Goal: Task Accomplishment & Management: Complete application form

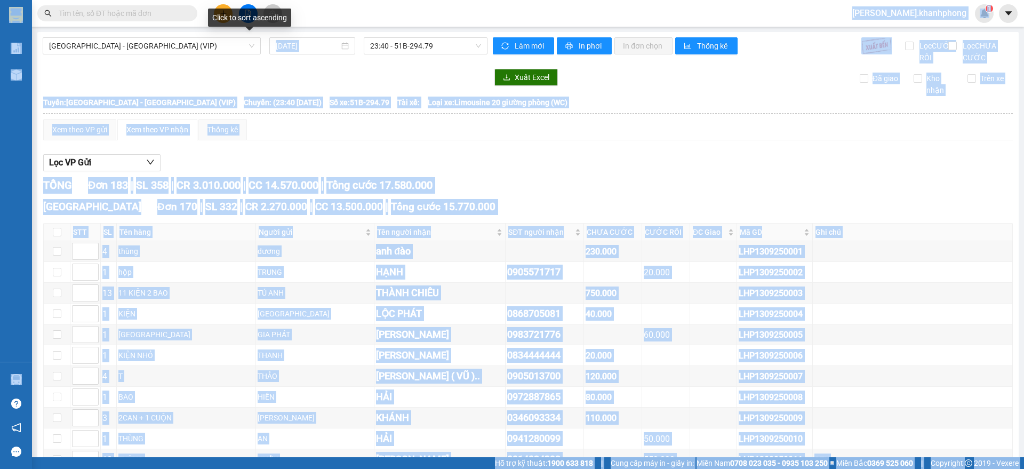
scroll to position [3819, 0]
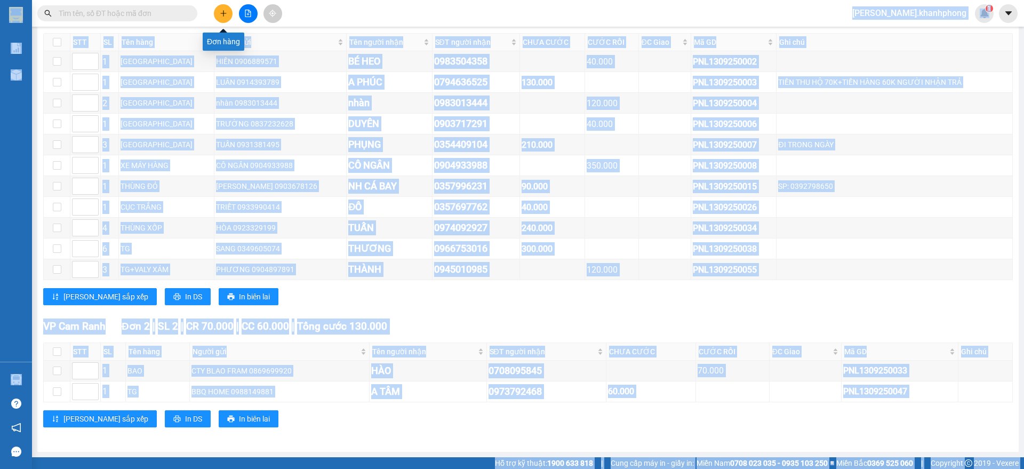
click at [224, 19] on button at bounding box center [223, 13] width 19 height 19
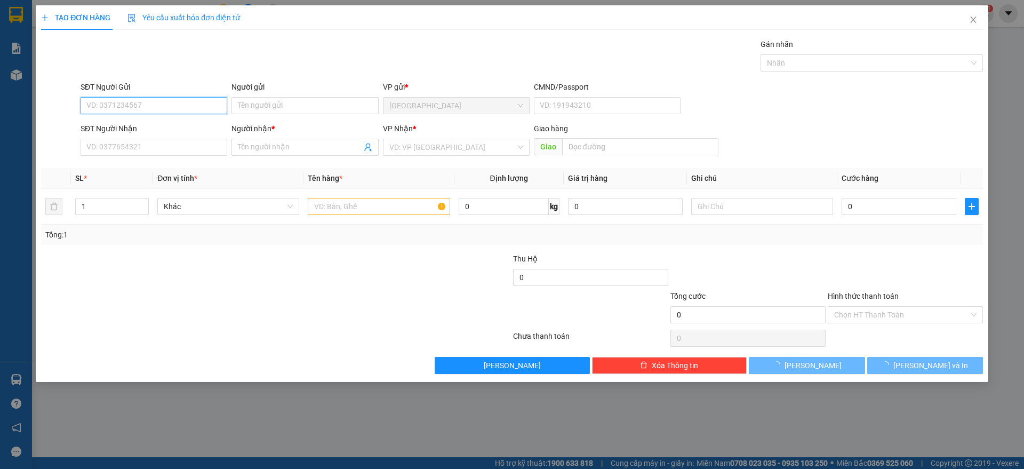
click at [129, 101] on input "SĐT Người Gửi" at bounding box center [154, 105] width 147 height 17
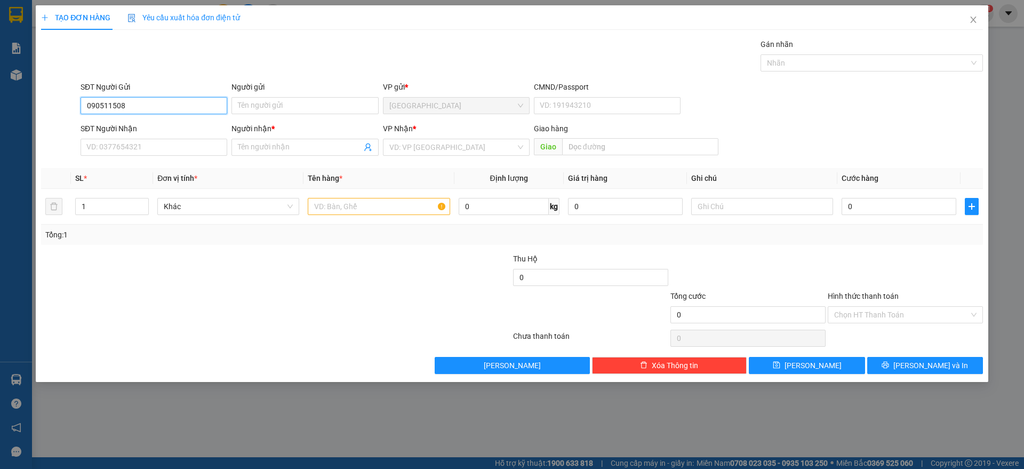
type input "0905115082"
click at [132, 126] on div "0905115082 - [GEOGRAPHIC_DATA]" at bounding box center [154, 127] width 134 height 12
type input "HÀ"
type input "0905115082"
click at [142, 145] on input "SĐT Người Nhận" at bounding box center [154, 147] width 147 height 17
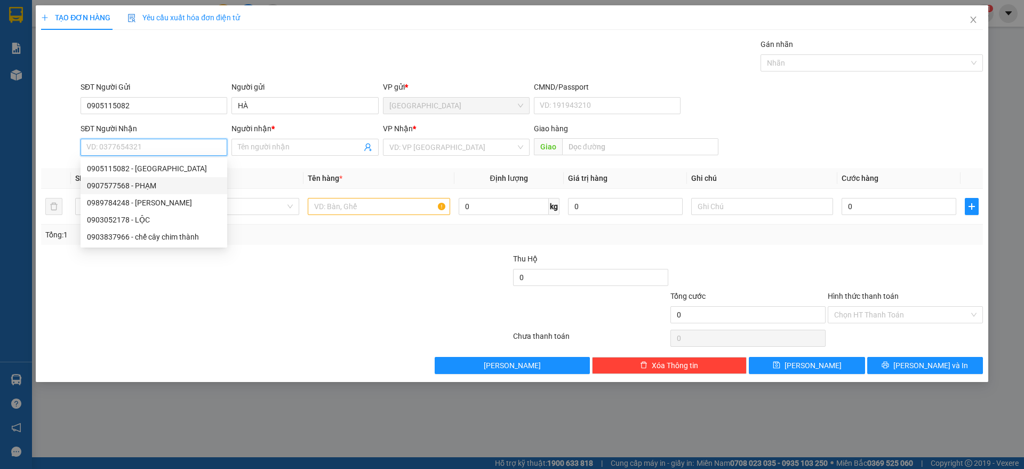
click at [148, 186] on div "0907577568 - PHẠM" at bounding box center [154, 186] width 134 height 12
type input "0907577568"
type input "PHẠM"
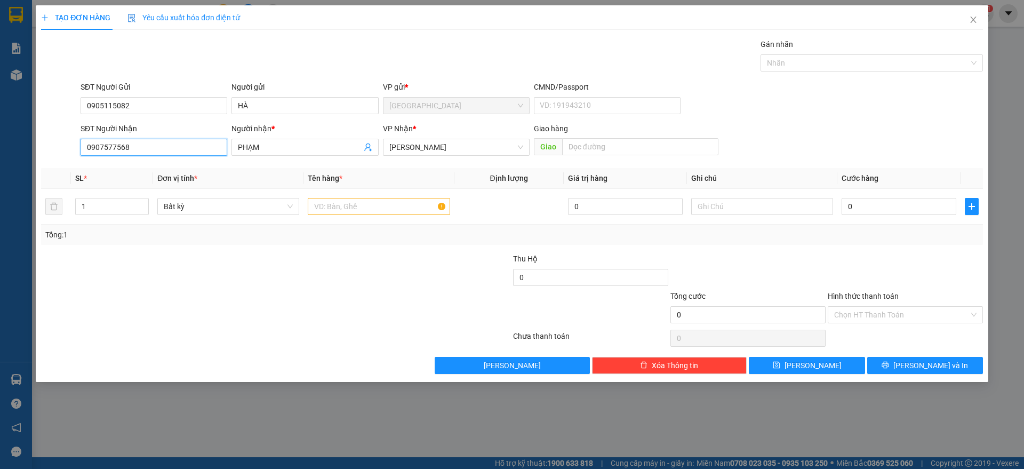
click at [155, 154] on input "0907577568" at bounding box center [154, 147] width 147 height 17
type input "0905039977"
click at [170, 172] on div "0905039977 - TRÂM PHẠM" at bounding box center [154, 169] width 134 height 12
type input "TRÂM PHẠM"
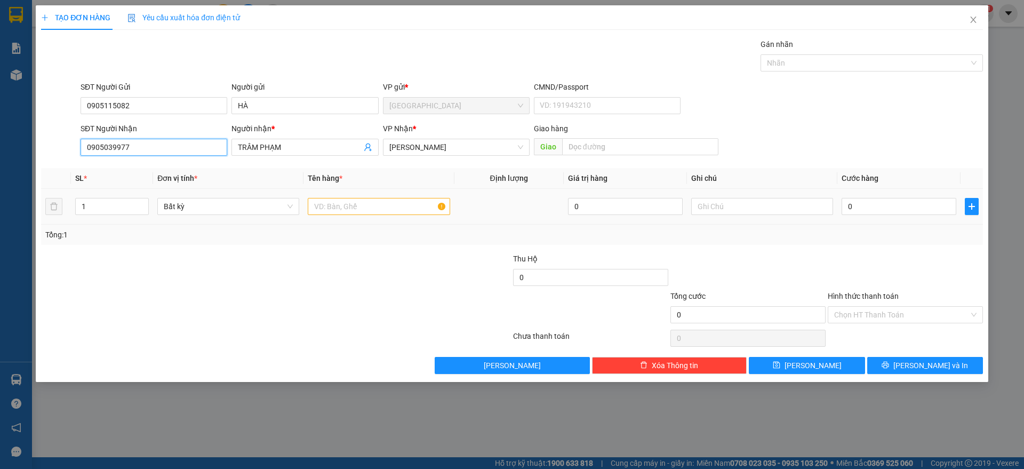
type input "0905039977"
click at [347, 202] on input "text" at bounding box center [379, 206] width 142 height 17
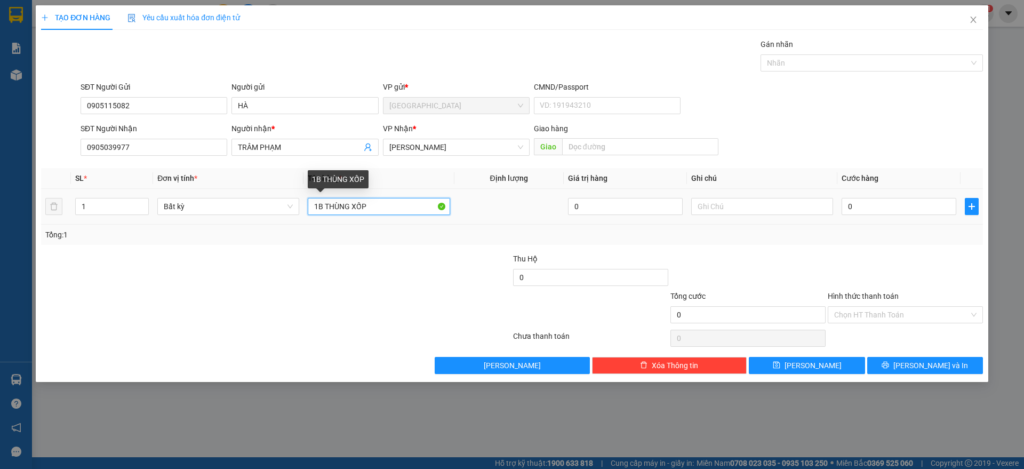
click at [323, 204] on input "1B THÙNG XỐP" at bounding box center [379, 206] width 142 height 17
type input "1 THÙNG XỐP"
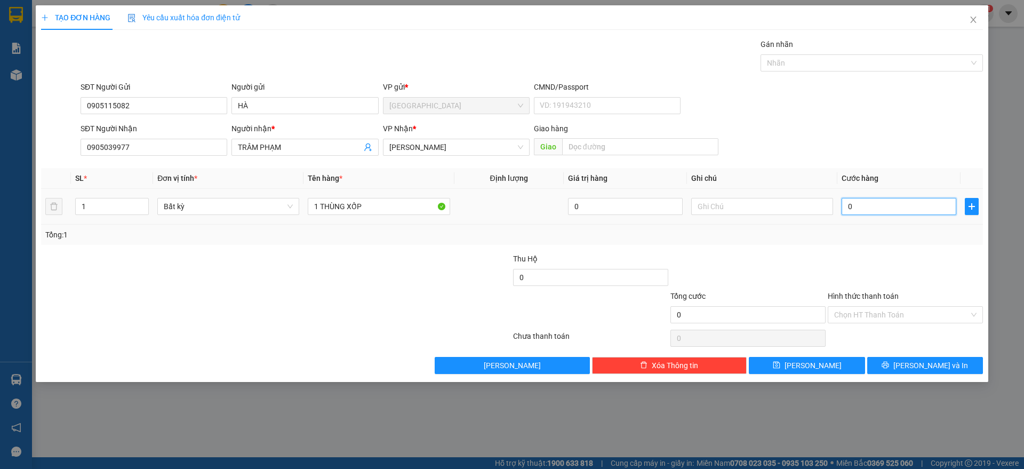
click at [890, 210] on input "0" at bounding box center [899, 206] width 115 height 17
type input "4"
type input "40"
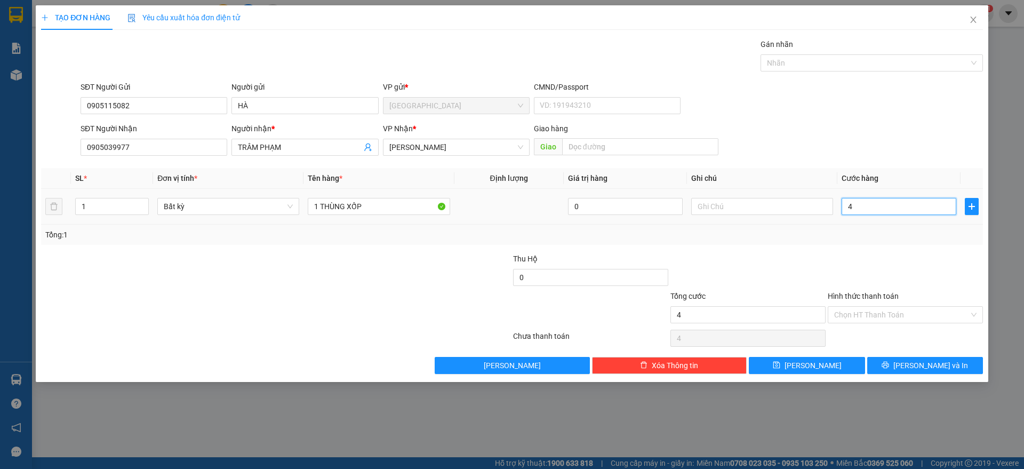
type input "40"
type input "40.000"
drag, startPoint x: 897, startPoint y: 220, endPoint x: 894, endPoint y: 256, distance: 35.9
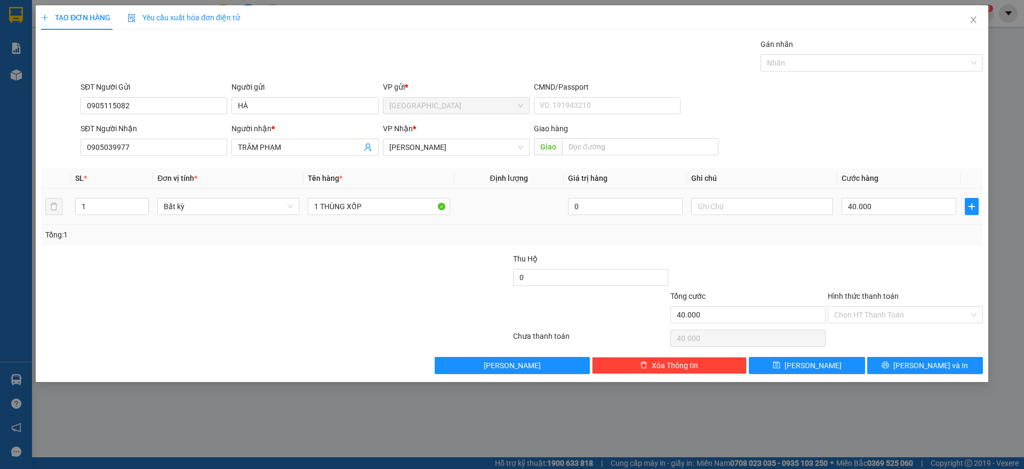
click at [898, 220] on td "40.000" at bounding box center [898, 207] width 123 height 36
click at [913, 321] on input "Hình thức thanh toán" at bounding box center [901, 315] width 135 height 16
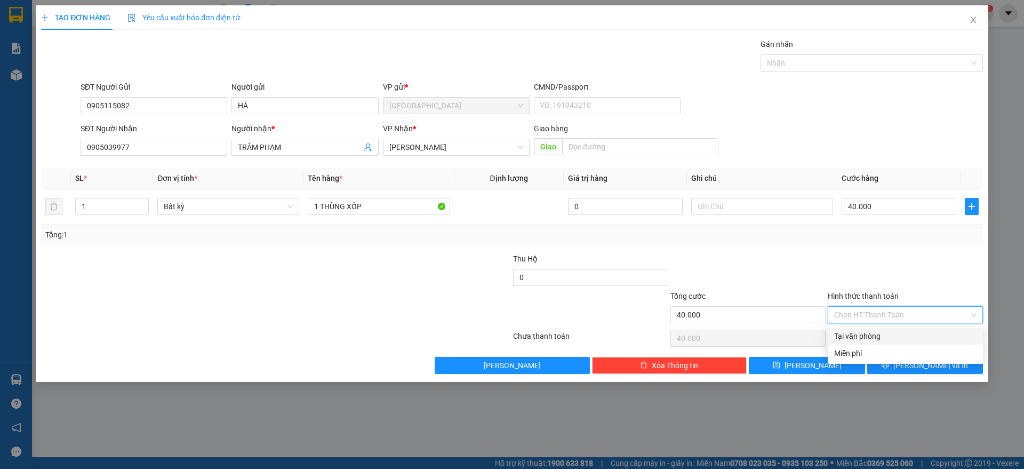
click at [874, 330] on div "Tại văn phòng" at bounding box center [905, 336] width 142 height 12
type input "0"
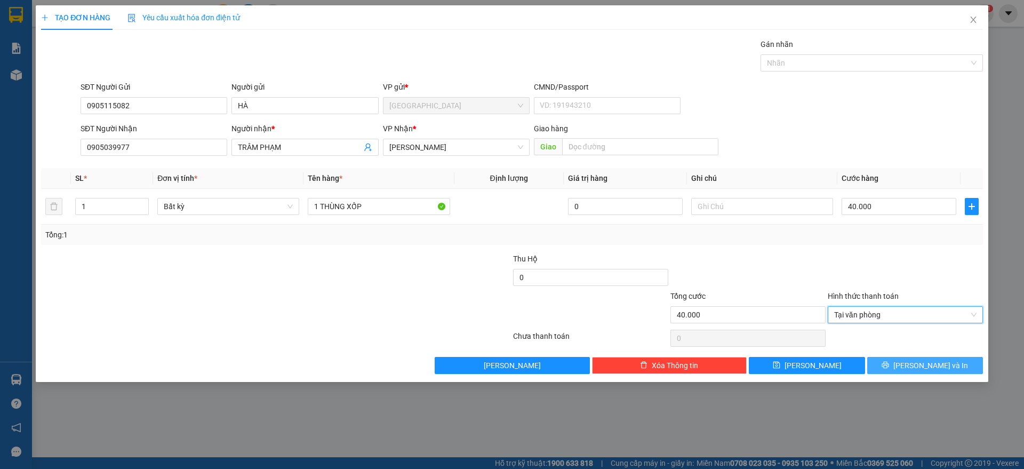
click at [891, 362] on button "[PERSON_NAME] và In" at bounding box center [925, 365] width 116 height 17
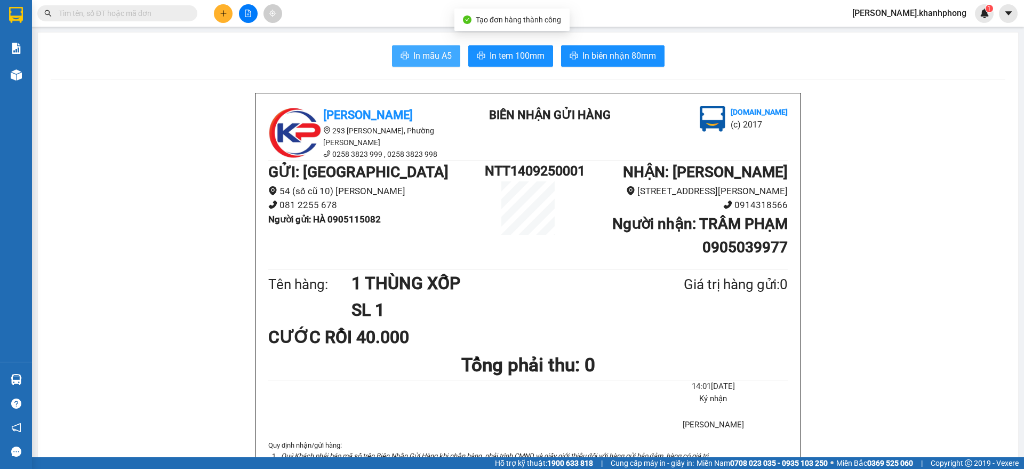
click at [425, 57] on span "In mẫu A5" at bounding box center [432, 55] width 38 height 13
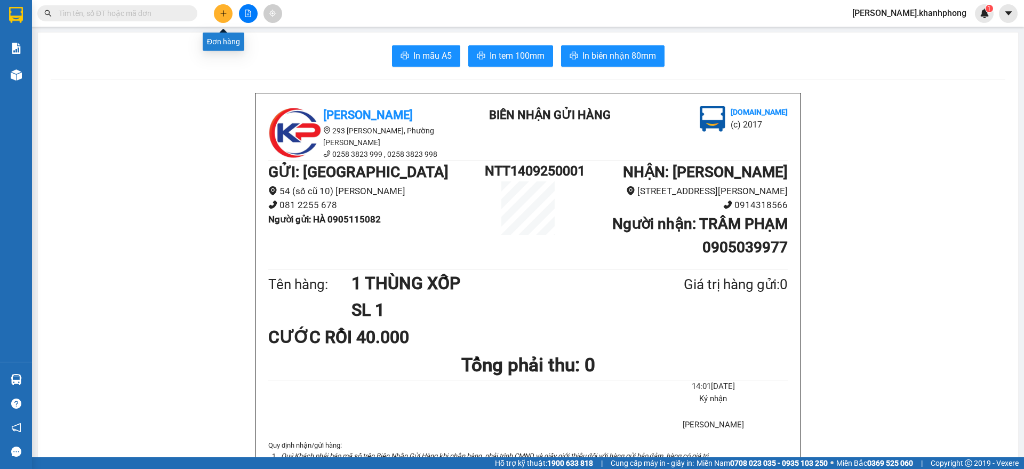
click at [225, 17] on button at bounding box center [223, 13] width 19 height 19
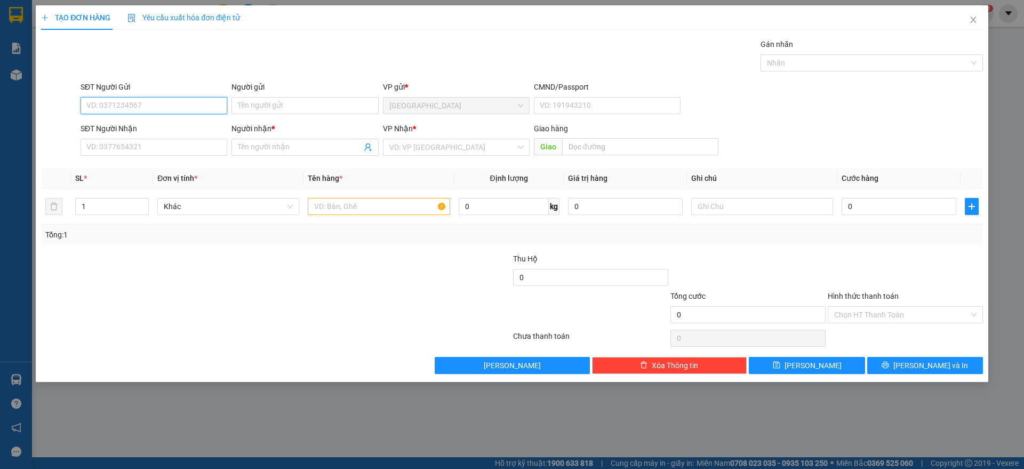
click at [119, 110] on input "SĐT Người Gửi" at bounding box center [154, 105] width 147 height 17
type input "0903052178"
click at [137, 133] on div "0903052178 - LỘC" at bounding box center [154, 126] width 147 height 17
type input "LỘC"
drag, startPoint x: 138, startPoint y: 101, endPoint x: 21, endPoint y: 99, distance: 117.4
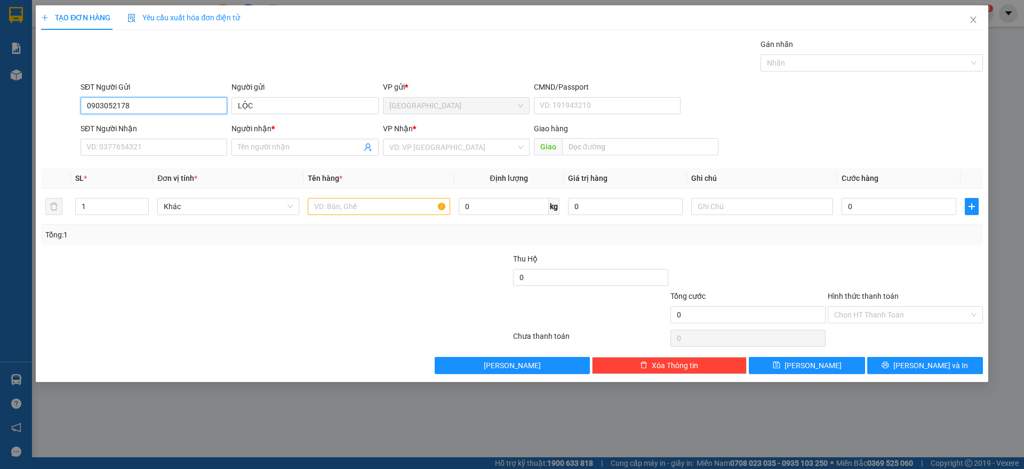
click at [21, 99] on div "TẠO ĐƠN HÀNG Yêu cầu xuất hóa đơn điện tử Transit Pickup Surcharge Ids Transit …" at bounding box center [512, 234] width 1024 height 469
type input "0903052178"
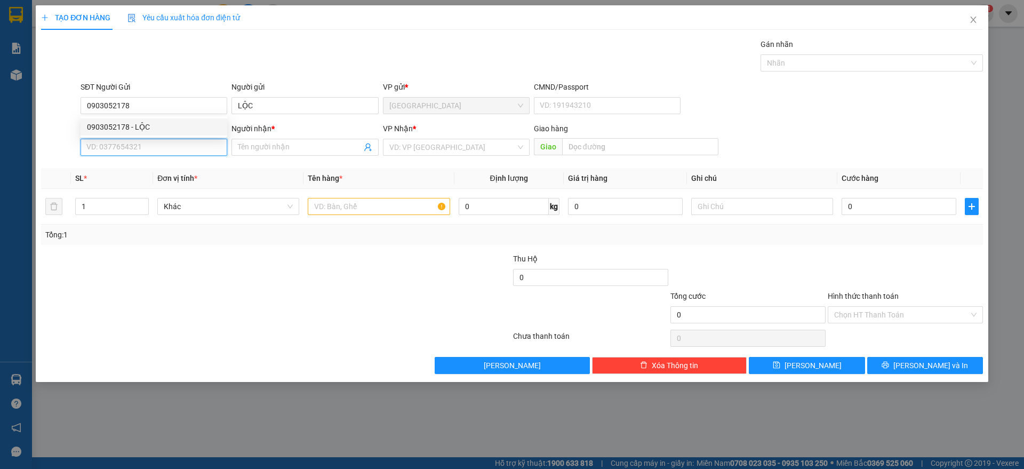
click at [118, 143] on input "SĐT Người Nhận" at bounding box center [154, 147] width 147 height 17
paste input "0903052178"
type input "0903052178"
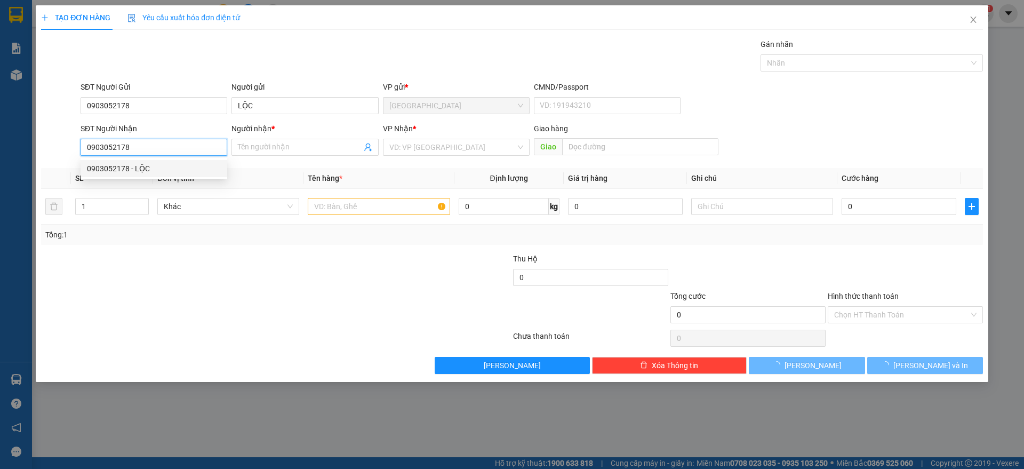
click at [149, 173] on div "0903052178 - LỘC" at bounding box center [154, 169] width 134 height 12
type input "LỘC"
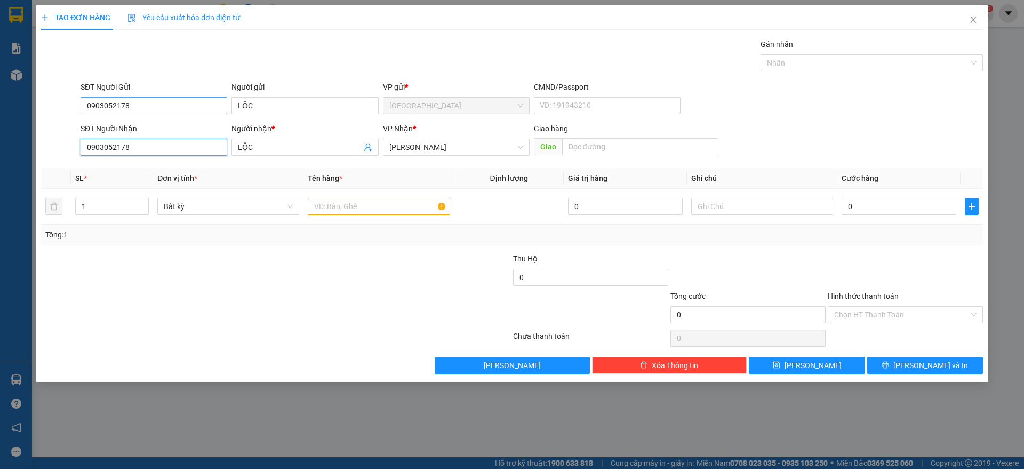
type input "0903052178"
drag, startPoint x: 153, startPoint y: 112, endPoint x: 6, endPoint y: 93, distance: 147.9
click at [7, 93] on div "TẠO ĐƠN HÀNG Yêu cầu xuất hóa đơn điện tử Transit Pickup Surcharge Ids Transit …" at bounding box center [512, 234] width 1024 height 469
drag, startPoint x: 134, startPoint y: 120, endPoint x: 133, endPoint y: 126, distance: 6.4
click at [134, 123] on div "0905115082 - [GEOGRAPHIC_DATA]" at bounding box center [154, 126] width 147 height 17
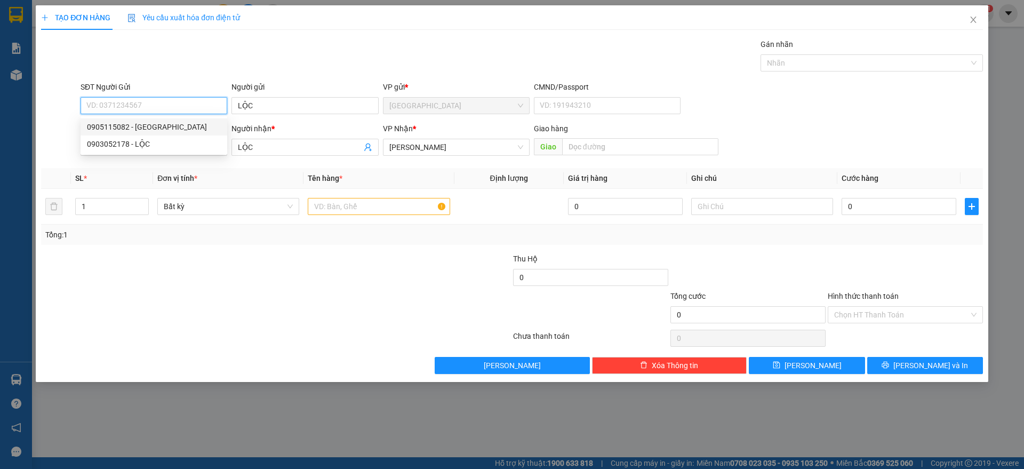
type input "0905115082"
type input "HÀ"
type input "0905115082"
click at [390, 207] on input "text" at bounding box center [379, 206] width 142 height 17
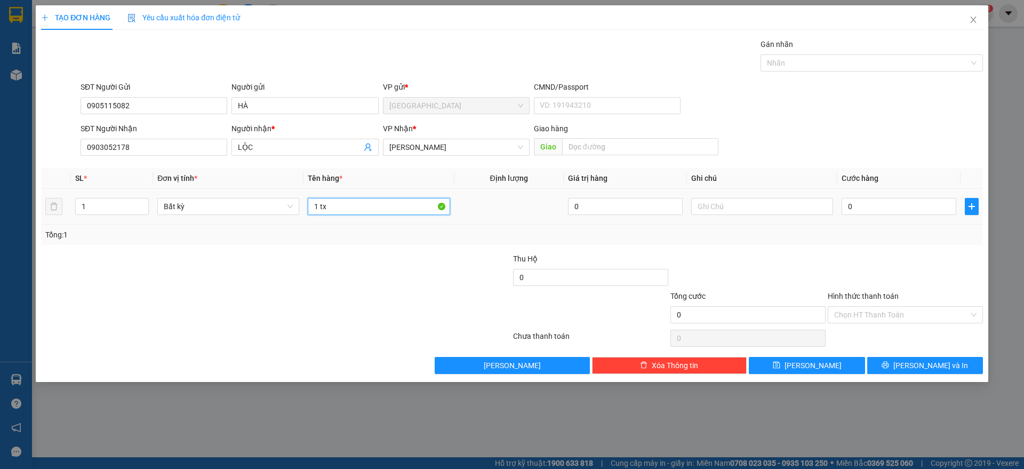
type input "1 tx"
click at [892, 196] on div "0" at bounding box center [899, 206] width 115 height 21
click at [860, 201] on input "0" at bounding box center [899, 206] width 115 height 17
type input "8"
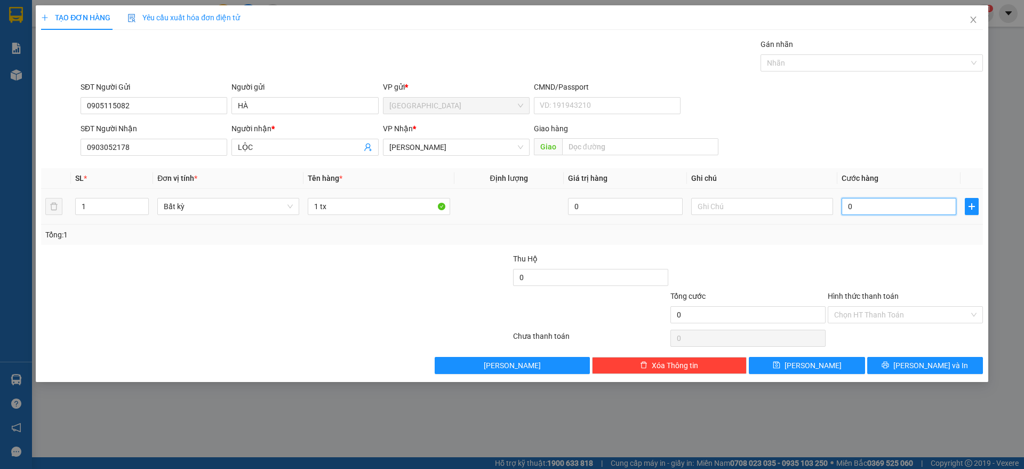
type input "8"
type input "80"
type input "8"
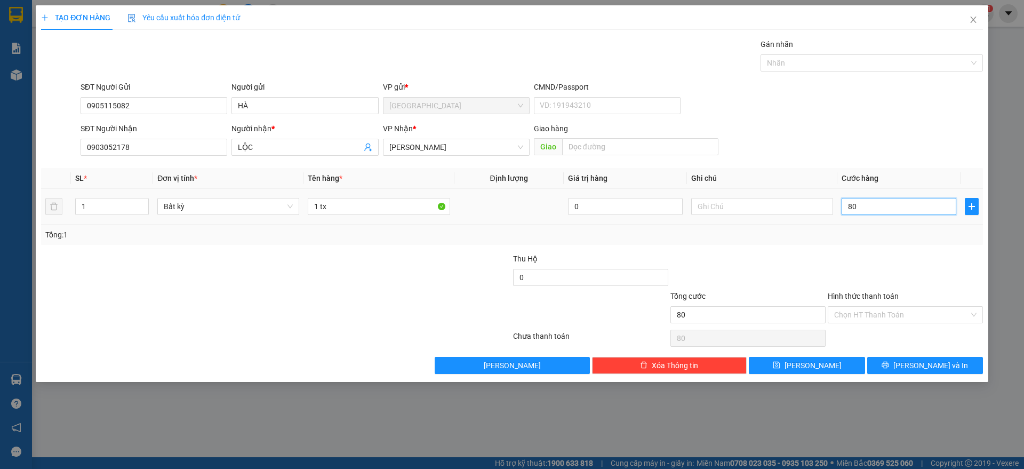
type input "8"
type input "0"
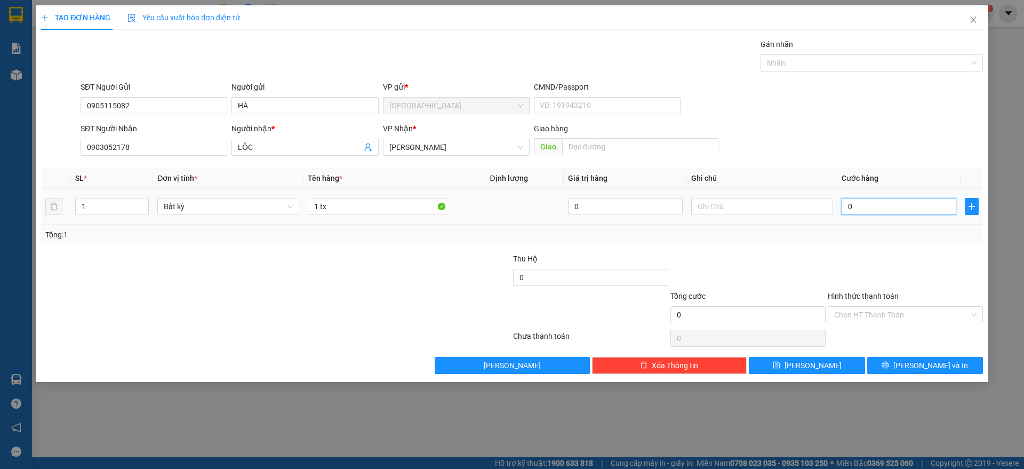
type input "07"
type input "7"
type input "070"
type input "70"
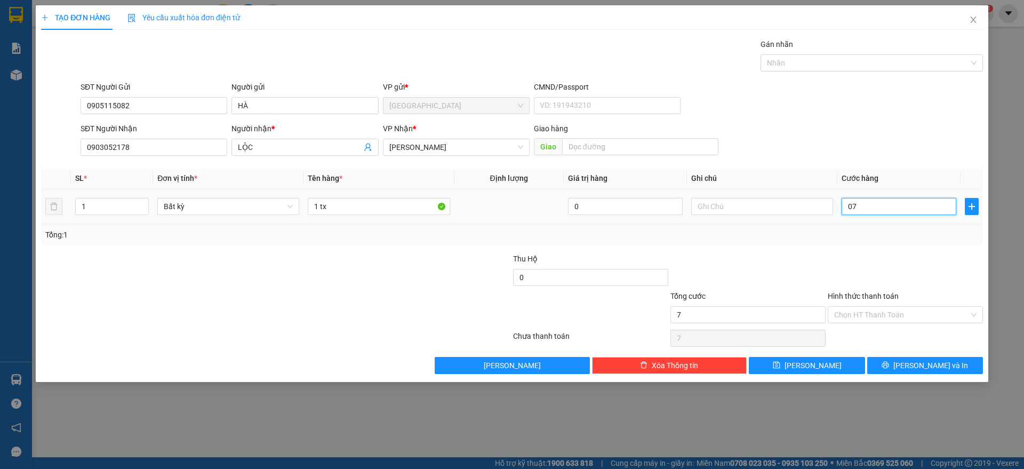
type input "70"
type input "70.000"
click at [904, 244] on div "Transit Pickup Surcharge Ids Transit Deliver Surcharge Ids Transit Deliver Surc…" at bounding box center [512, 206] width 942 height 336
drag, startPoint x: 916, startPoint y: 303, endPoint x: 904, endPoint y: 329, distance: 28.9
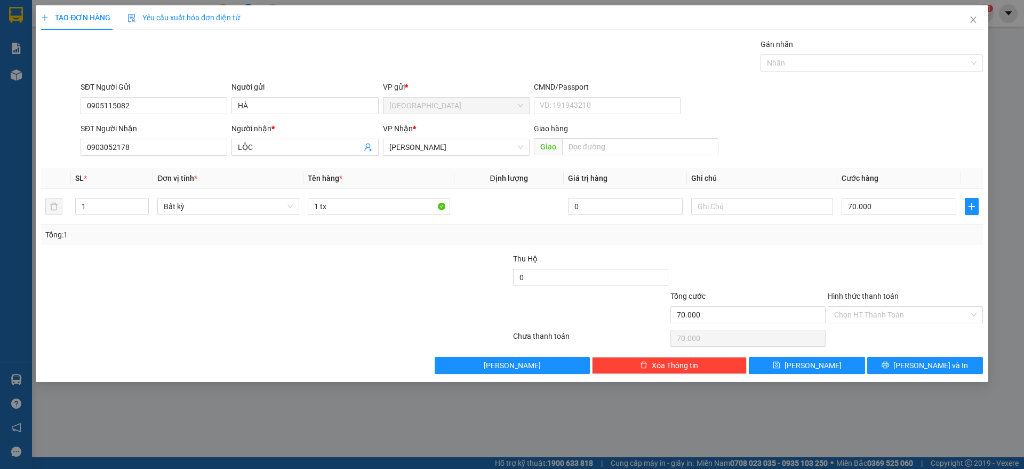
click at [916, 307] on div "Hình thức thanh toán Chọn HT Thanh Toán" at bounding box center [905, 308] width 155 height 37
click at [904, 318] on input "Hình thức thanh toán" at bounding box center [901, 315] width 135 height 16
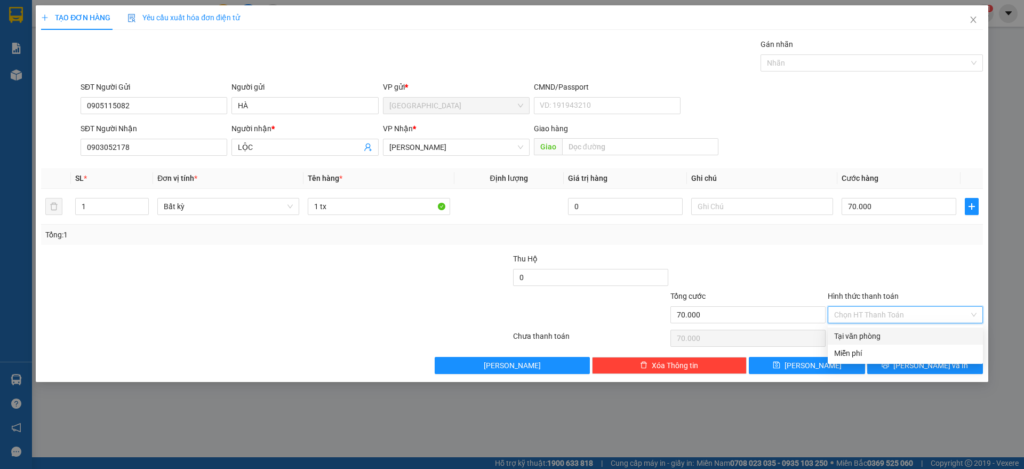
click at [889, 334] on div "Tại văn phòng" at bounding box center [905, 336] width 142 height 12
type input "0"
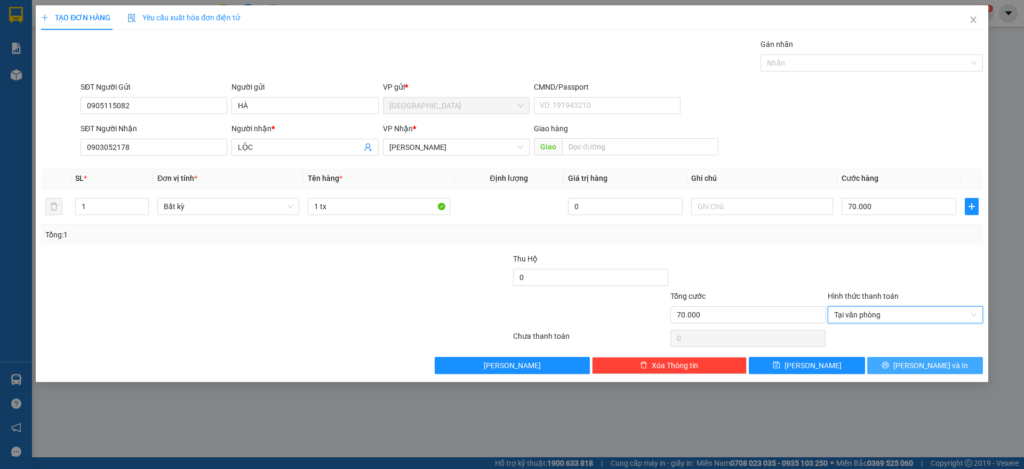
click at [889, 363] on icon "printer" at bounding box center [885, 364] width 7 height 7
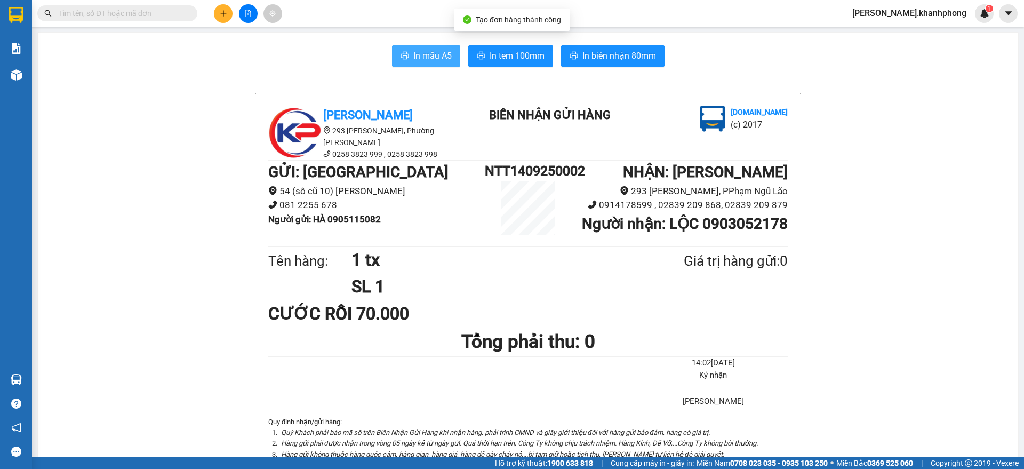
click at [424, 58] on span "In mẫu A5" at bounding box center [432, 55] width 38 height 13
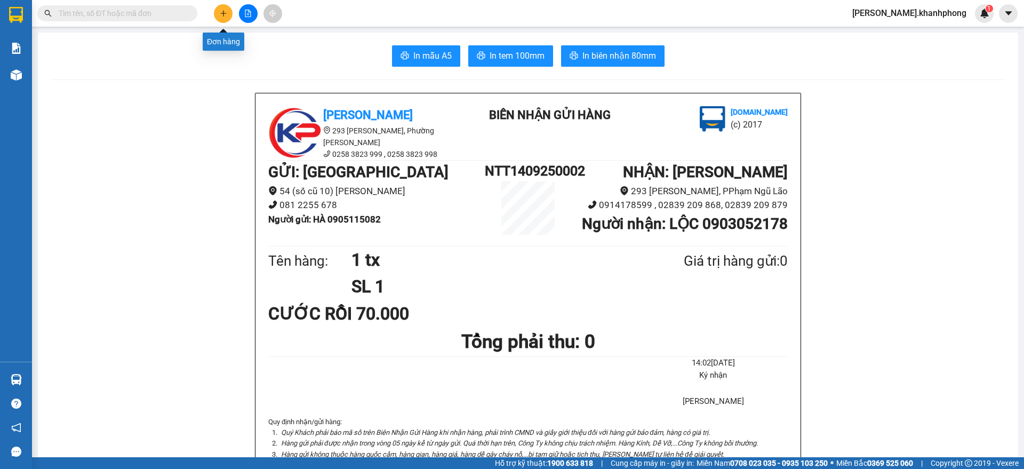
click at [222, 12] on icon "plus" at bounding box center [223, 13] width 7 height 7
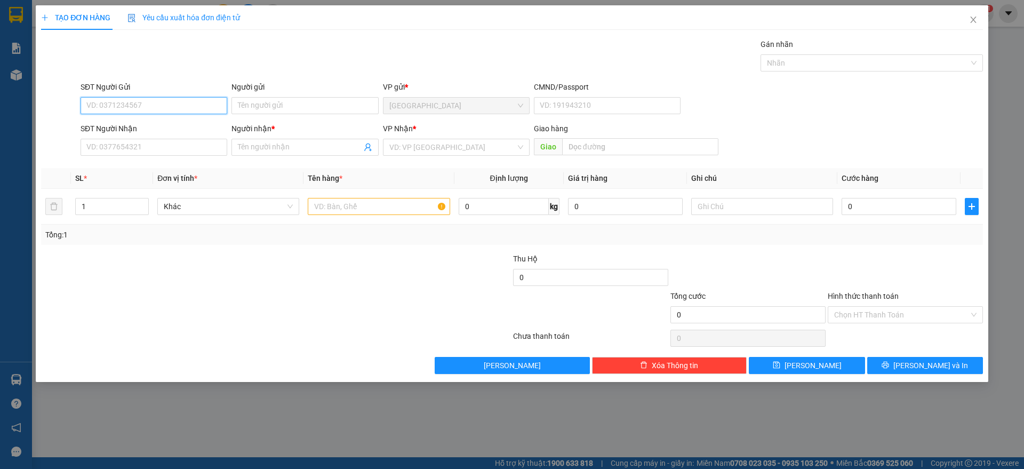
click at [156, 97] on input "SĐT Người Gửi" at bounding box center [154, 105] width 147 height 17
type input "0905515051"
drag, startPoint x: 128, startPoint y: 121, endPoint x: 135, endPoint y: 140, distance: 19.9
click at [129, 123] on div "0905515051 - LAN" at bounding box center [154, 127] width 134 height 12
type input "LAN"
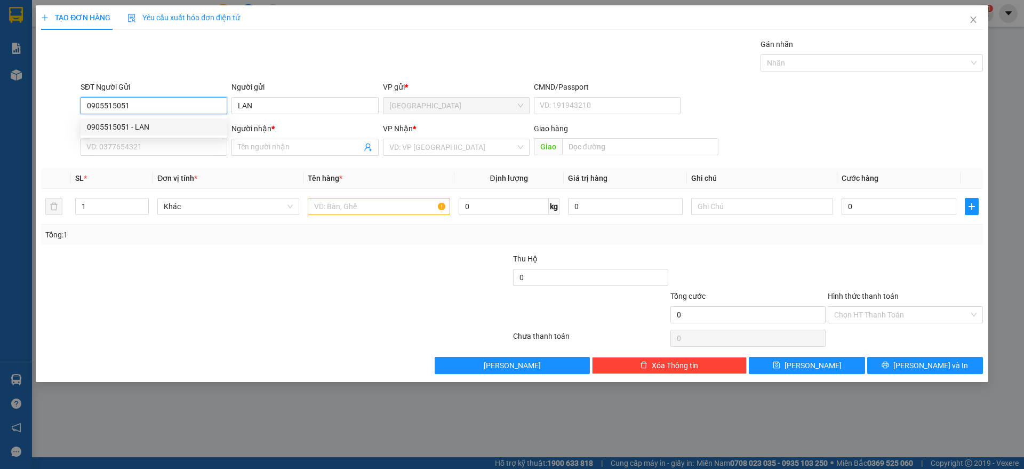
type input "0905515051"
click at [150, 165] on div "Transit Pickup Surcharge Ids Transit Deliver Surcharge Ids Transit Deliver Surc…" at bounding box center [512, 206] width 942 height 336
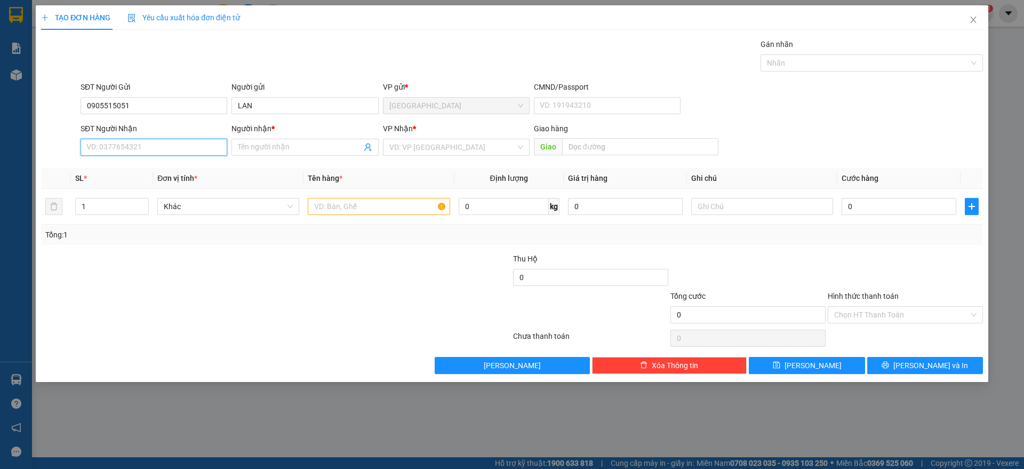
click at [151, 154] on input "SĐT Người Nhận" at bounding box center [154, 147] width 147 height 17
type input "0328888441"
drag, startPoint x: 145, startPoint y: 170, endPoint x: 209, endPoint y: 184, distance: 65.6
click at [148, 171] on div "0328888441 - [PERSON_NAME]" at bounding box center [154, 169] width 134 height 12
type input "[PERSON_NAME]"
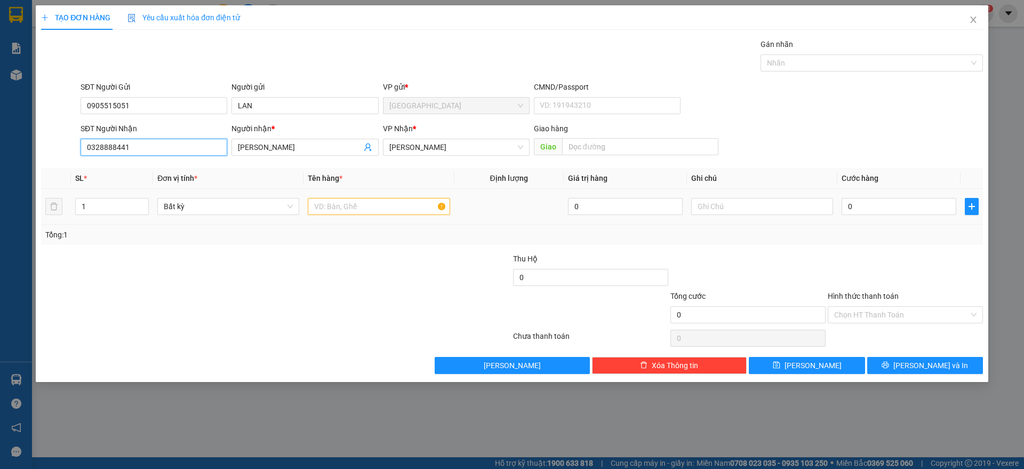
type input "0328888441"
click at [355, 211] on input "text" at bounding box center [379, 206] width 142 height 17
type input "1 hộp"
click at [882, 198] on input "0" at bounding box center [899, 206] width 115 height 17
type input "2"
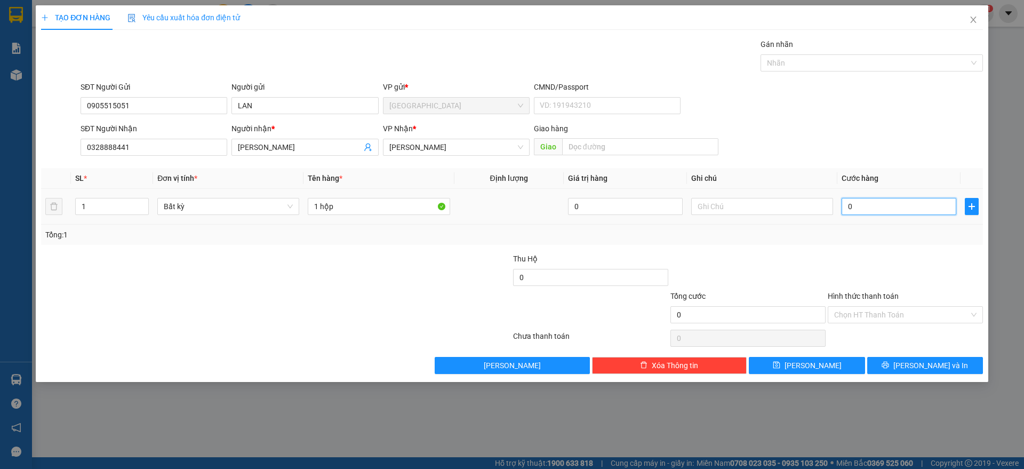
type input "2"
type input "20"
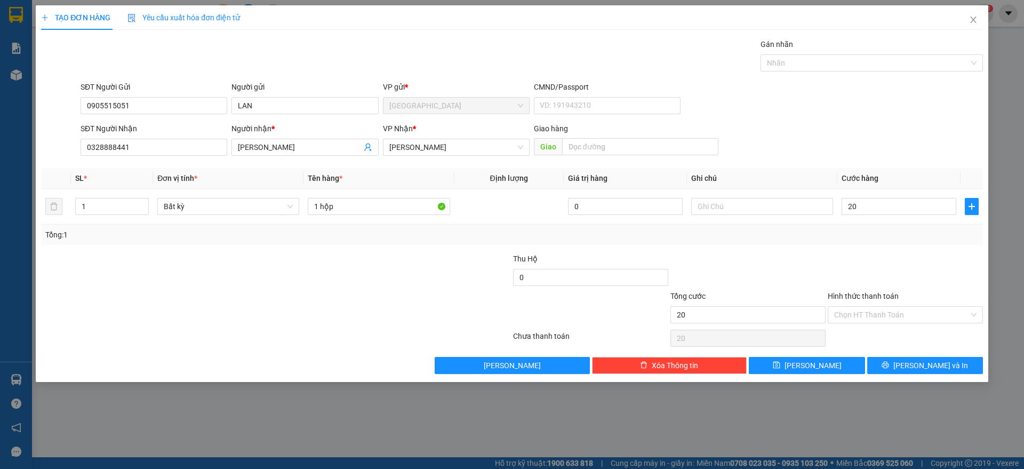
type input "20.000"
click at [896, 256] on div at bounding box center [905, 271] width 157 height 37
click at [921, 363] on span "[PERSON_NAME] và In" at bounding box center [930, 366] width 75 height 12
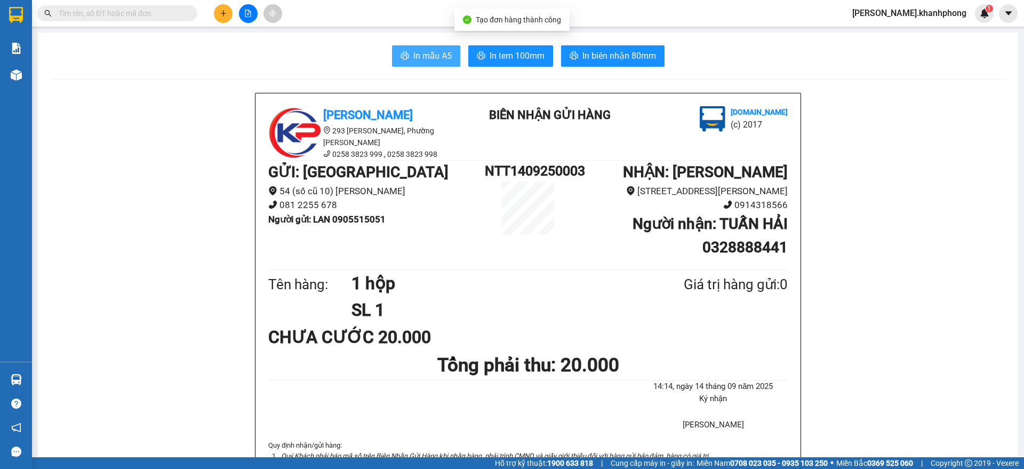
click at [443, 52] on span "In mẫu A5" at bounding box center [432, 55] width 38 height 13
click at [219, 16] on button at bounding box center [223, 13] width 19 height 19
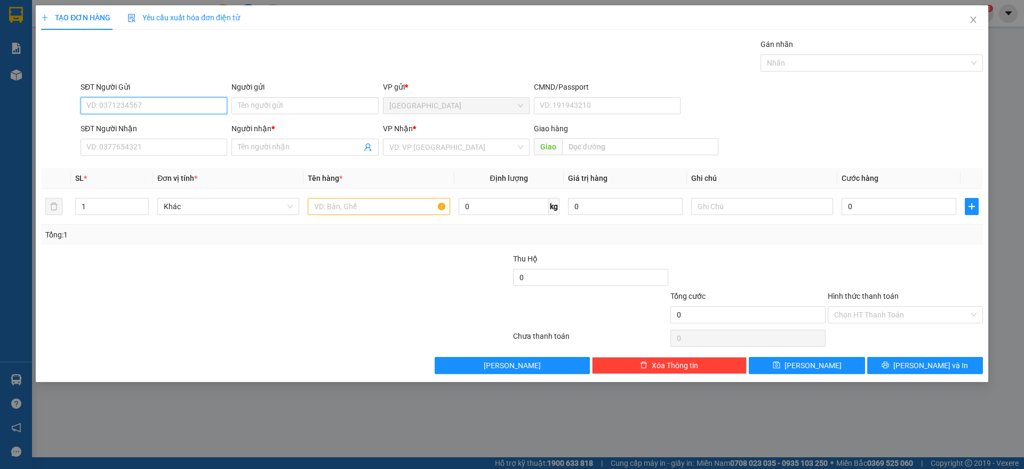
click at [131, 97] on input "SĐT Người Gửi" at bounding box center [154, 105] width 147 height 17
type input "0905515051"
drag, startPoint x: 135, startPoint y: 132, endPoint x: 133, endPoint y: 138, distance: 6.4
click at [135, 132] on div "0905515051 - LAN" at bounding box center [154, 127] width 134 height 12
type input "LAN"
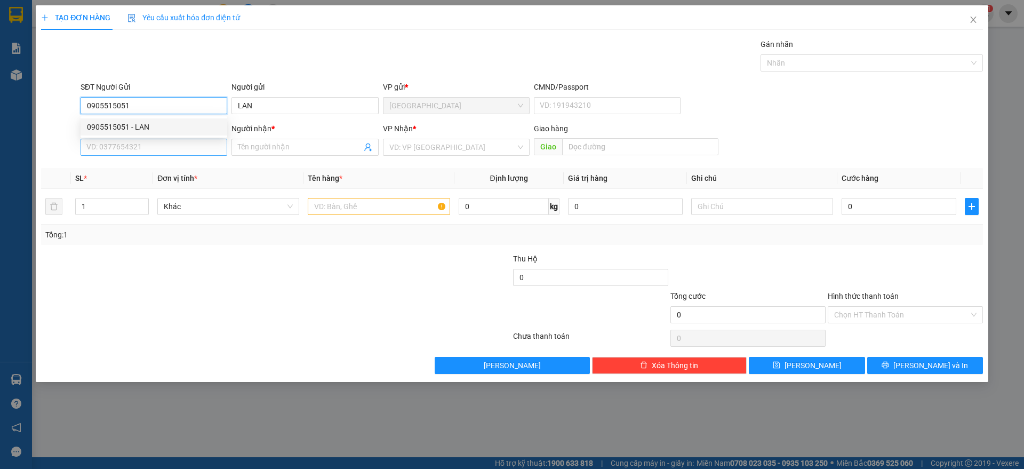
type input "0905515051"
click at [138, 143] on input "SĐT Người Nhận" at bounding box center [154, 147] width 147 height 17
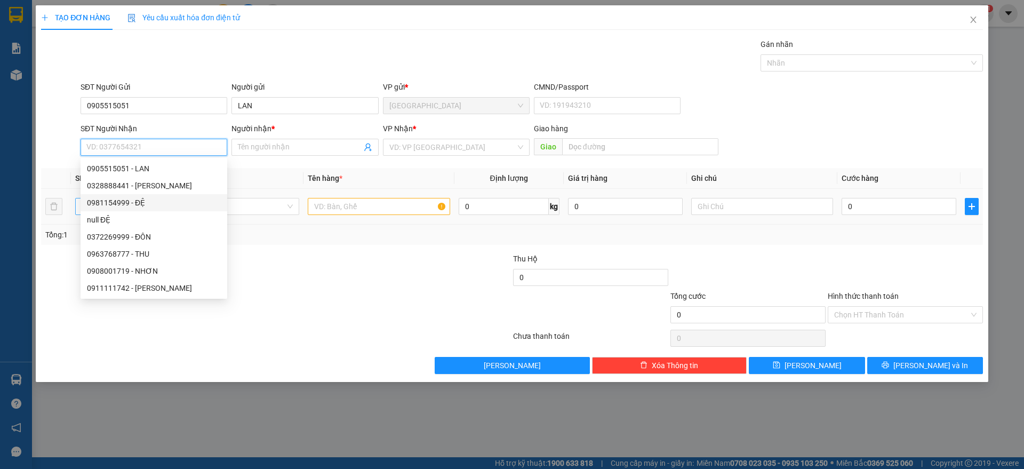
click at [131, 209] on div "0981154999 - ĐỆ" at bounding box center [154, 202] width 147 height 17
type input "0981154999"
type input "ĐỆ"
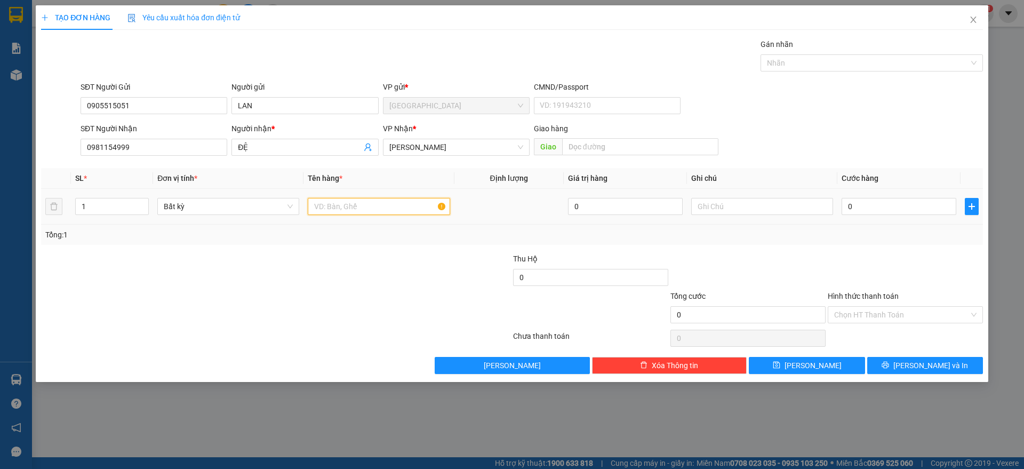
click at [389, 204] on input "text" at bounding box center [379, 206] width 142 height 17
type input "1 hộp"
click at [878, 203] on input "0" at bounding box center [899, 206] width 115 height 17
type input "2"
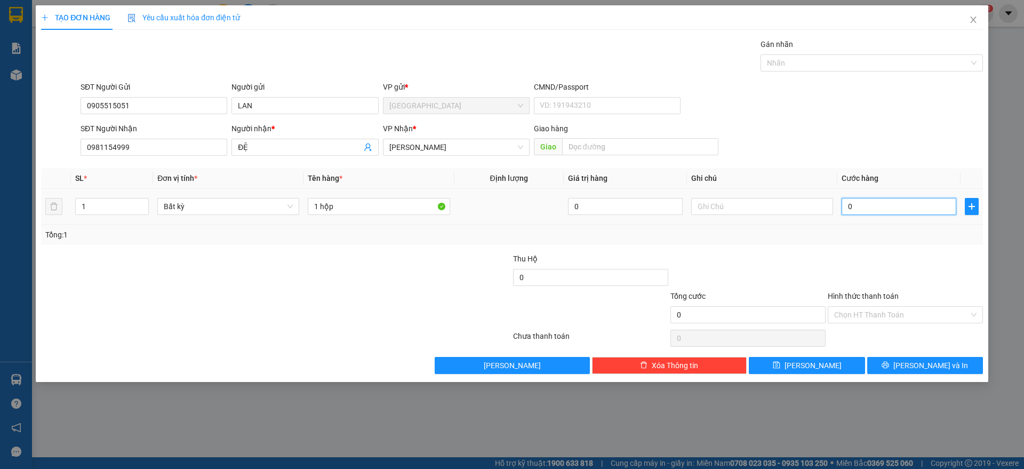
type input "2"
type input "20"
type input "20.000"
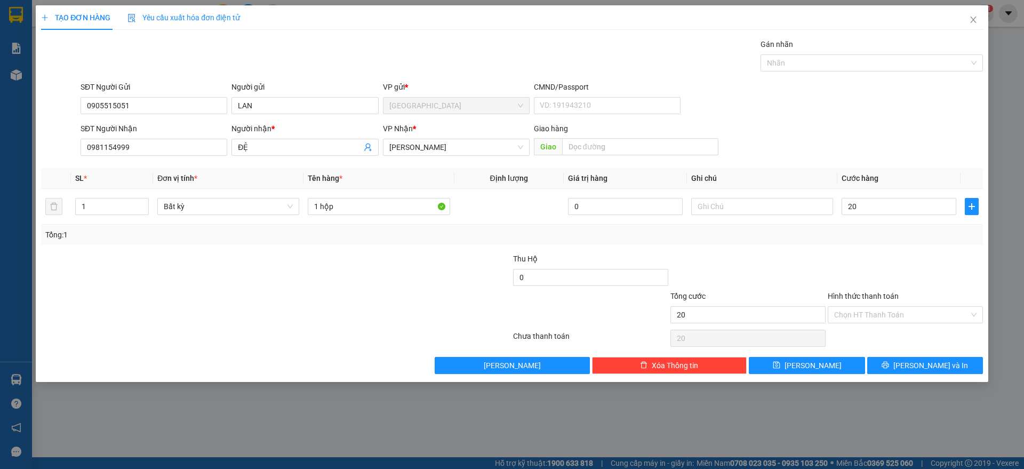
type input "20.000"
click at [932, 254] on div at bounding box center [905, 271] width 157 height 37
click at [889, 366] on icon "printer" at bounding box center [885, 365] width 7 height 7
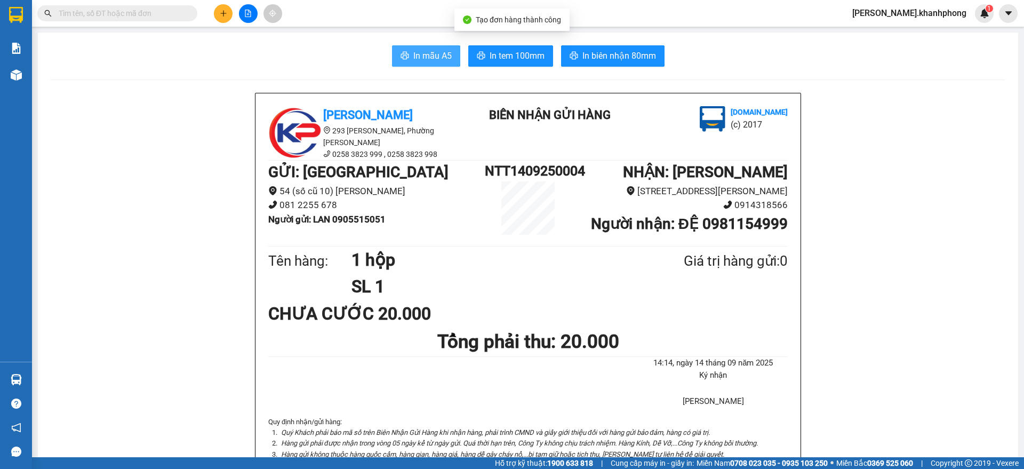
click at [420, 58] on span "In mẫu A5" at bounding box center [432, 55] width 38 height 13
